Goal: Communication & Community: Answer question/provide support

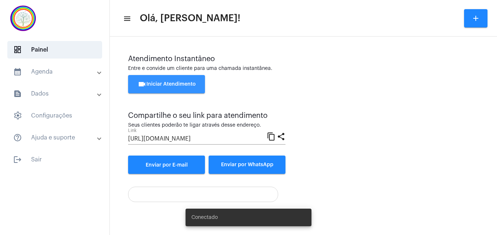
click at [171, 85] on span "videocam Iniciar Atendimento" at bounding box center [167, 84] width 58 height 5
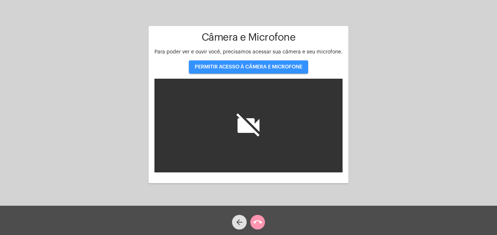
click at [205, 64] on span "PERMITIR ACESSO À CÂMERA E MICROFONE" at bounding box center [249, 66] width 108 height 5
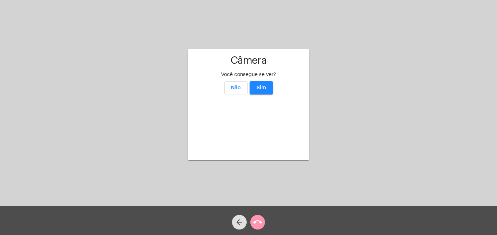
click at [267, 81] on button "Sim" at bounding box center [261, 87] width 23 height 13
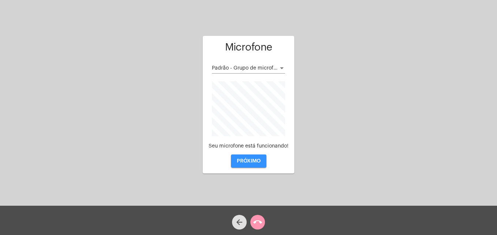
click at [255, 159] on span "PRÓXIMO" at bounding box center [249, 161] width 24 height 5
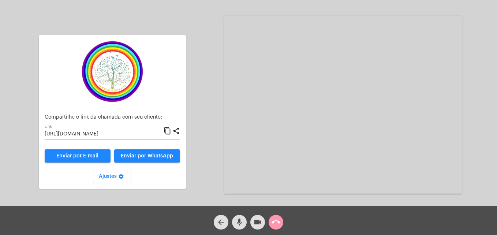
click at [170, 132] on mat-icon "content_copy" at bounding box center [168, 131] width 8 height 9
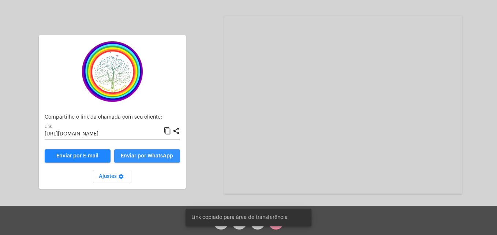
click at [163, 154] on span "Enviar por WhatsApp" at bounding box center [147, 155] width 52 height 5
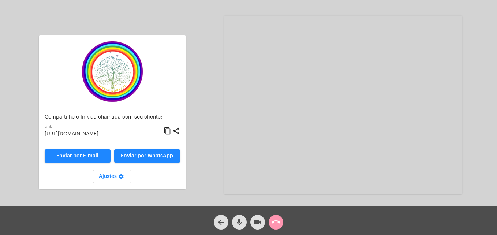
click at [168, 130] on mat-icon "content_copy" at bounding box center [168, 131] width 8 height 9
click at [238, 223] on mat-icon "mic" at bounding box center [239, 222] width 9 height 9
click at [238, 223] on mat-icon "mic_off" at bounding box center [239, 222] width 9 height 9
click at [278, 223] on mat-icon "call_end" at bounding box center [276, 222] width 9 height 9
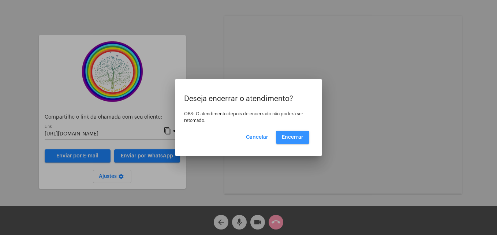
click at [291, 136] on span "Encerrar" at bounding box center [293, 137] width 22 height 5
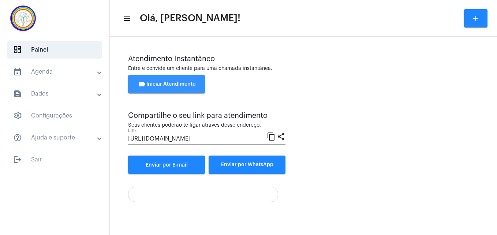
click at [163, 86] on span "videocam Iniciar Atendimento" at bounding box center [167, 84] width 58 height 5
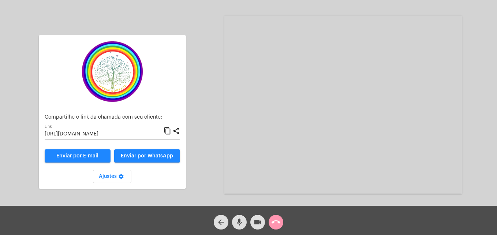
click at [171, 129] on mat-icon "content_copy" at bounding box center [168, 131] width 8 height 9
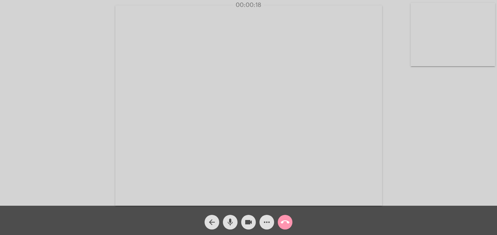
click at [426, 57] on video at bounding box center [453, 34] width 85 height 63
click at [203, 190] on video at bounding box center [315, 105] width 267 height 200
